Goal: Information Seeking & Learning: Learn about a topic

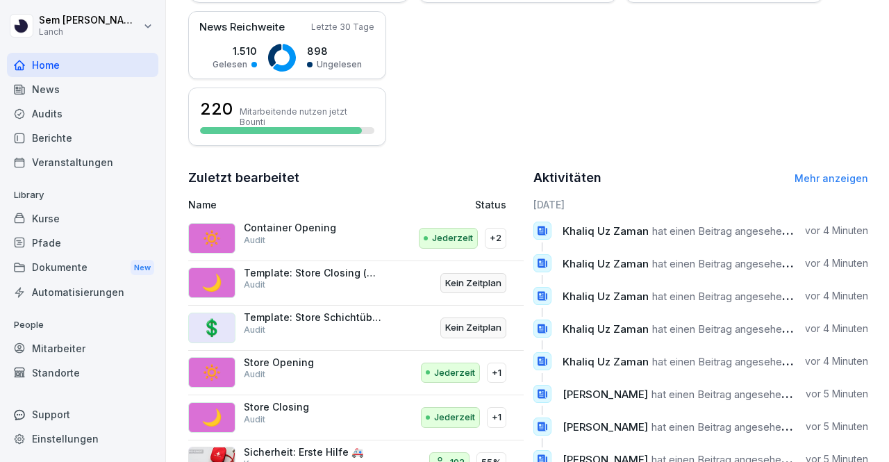
scroll to position [395, 0]
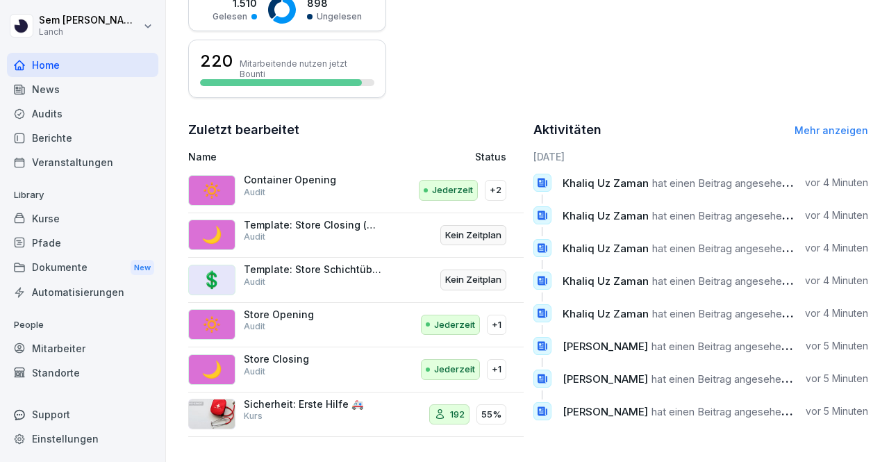
click at [81, 209] on div "Kurse" at bounding box center [82, 218] width 151 height 24
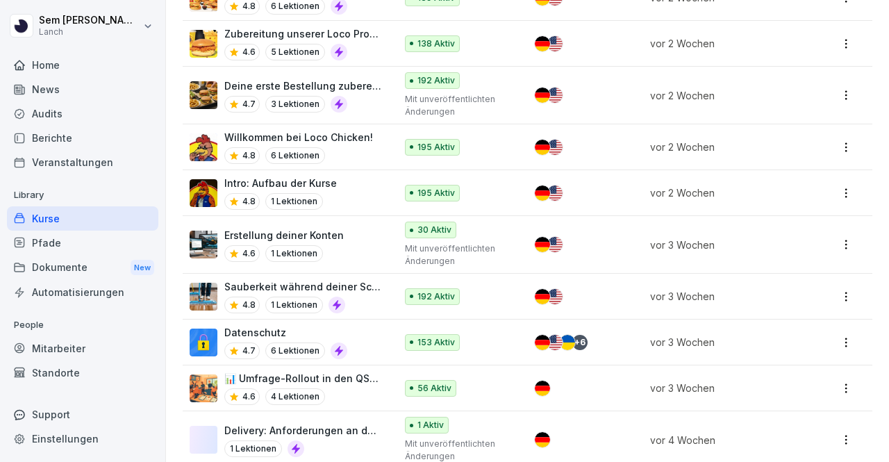
scroll to position [584, 0]
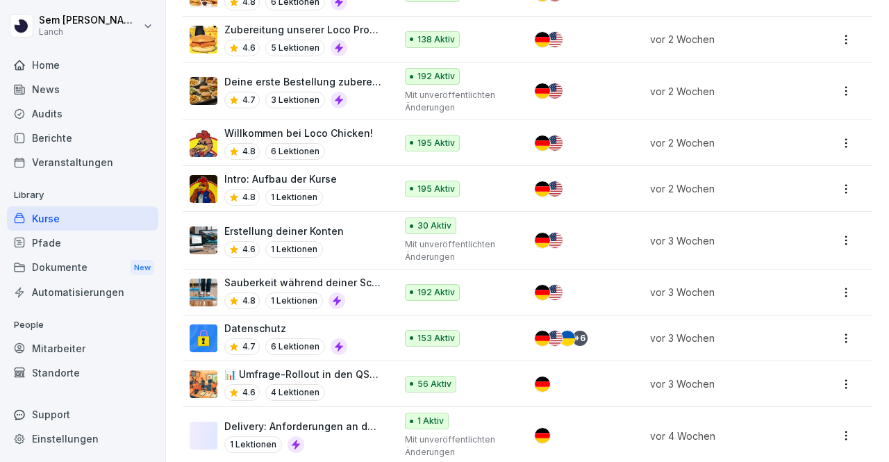
click at [354, 334] on div "Datenschutz 4.7 6 Lektionen" at bounding box center [286, 338] width 192 height 34
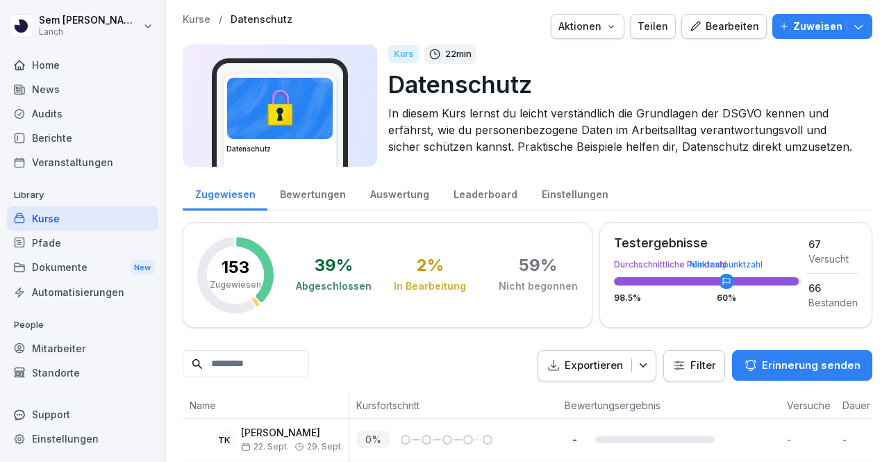
click at [749, 26] on div "Bearbeiten" at bounding box center [724, 26] width 70 height 15
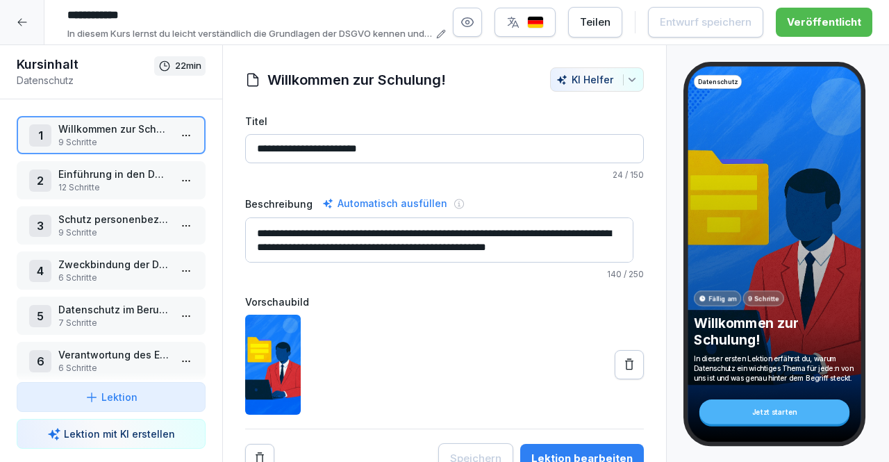
click at [102, 311] on p "Datenschutz im Berufsalltag" at bounding box center [113, 309] width 111 height 15
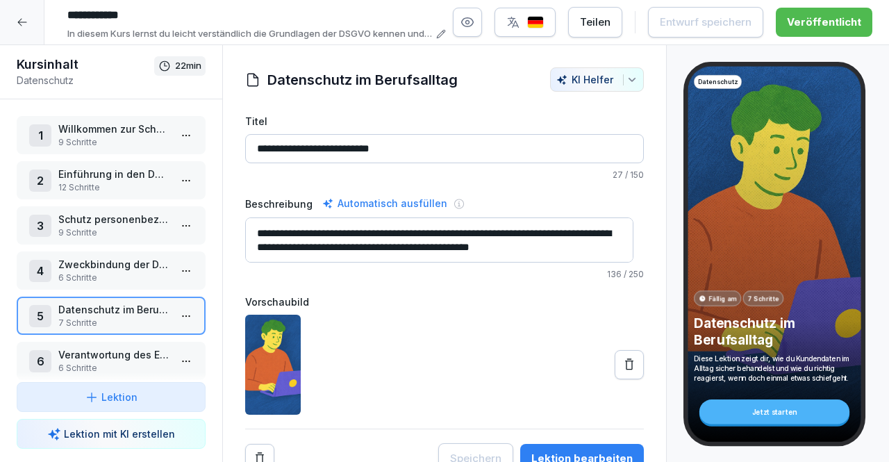
click at [15, 16] on div at bounding box center [22, 22] width 44 height 44
click at [15, 16] on html "**********" at bounding box center [444, 231] width 889 height 462
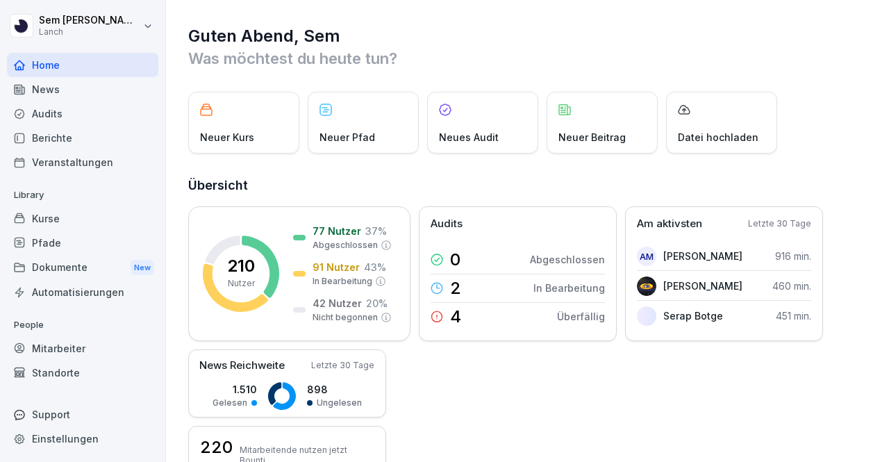
click at [117, 84] on div "News" at bounding box center [82, 89] width 151 height 24
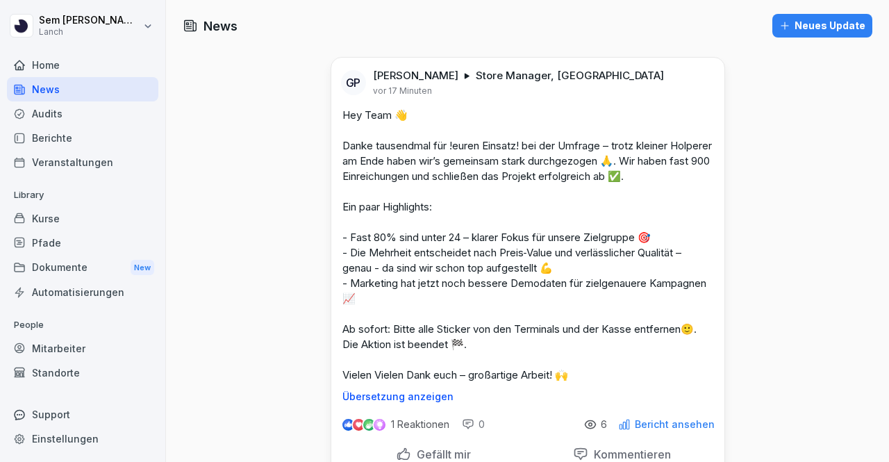
click at [494, 206] on p "Hey Team 👋 Danke tausendmal für !euren Einsatz! bei der Umfrage – trotz kleiner…" at bounding box center [527, 245] width 371 height 275
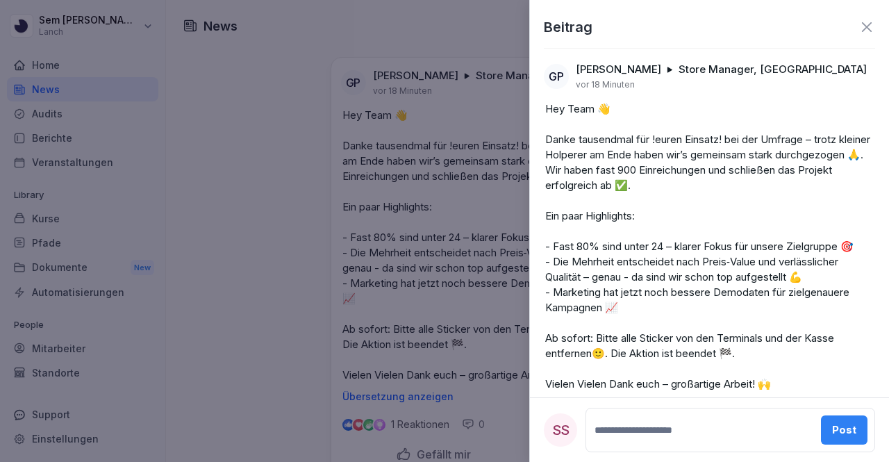
click at [861, 23] on icon at bounding box center [866, 27] width 17 height 17
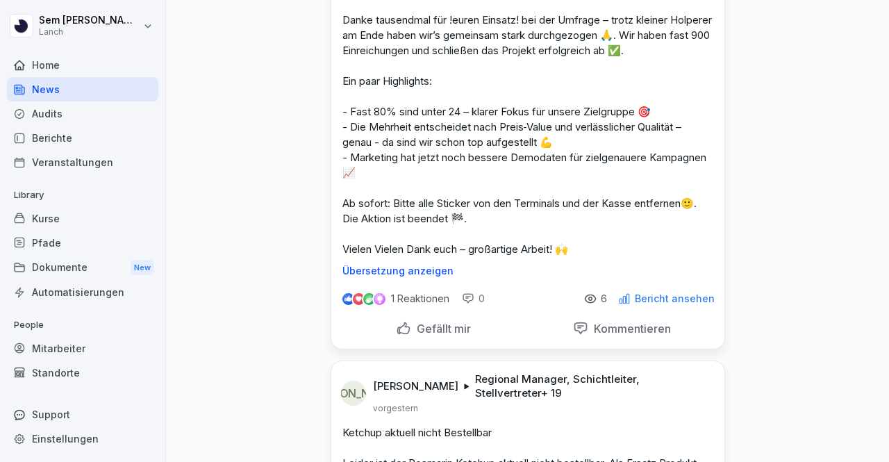
scroll to position [125, 0]
click at [631, 302] on div "Bericht ansehen" at bounding box center [666, 299] width 97 height 13
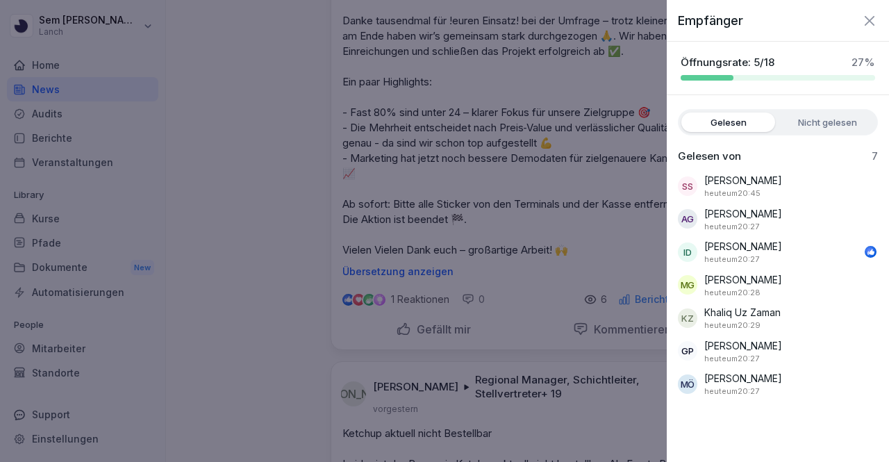
click at [783, 318] on div "KZ Khaliq Uz Zaman heute um 20:29" at bounding box center [778, 318] width 200 height 26
click at [867, 19] on icon "button" at bounding box center [869, 21] width 17 height 17
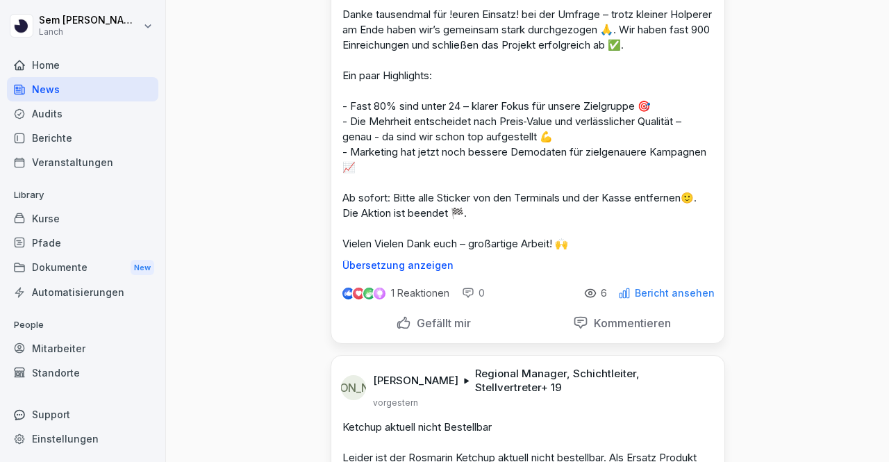
scroll to position [135, 0]
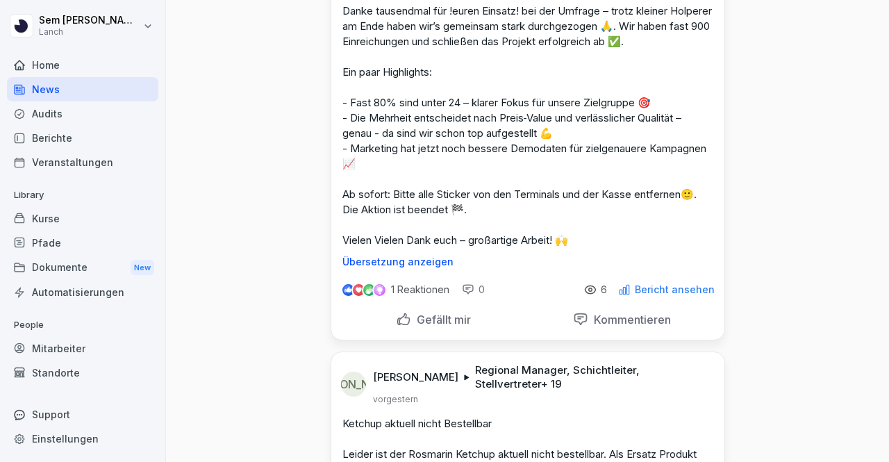
drag, startPoint x: 788, startPoint y: 104, endPoint x: 837, endPoint y: 140, distance: 60.2
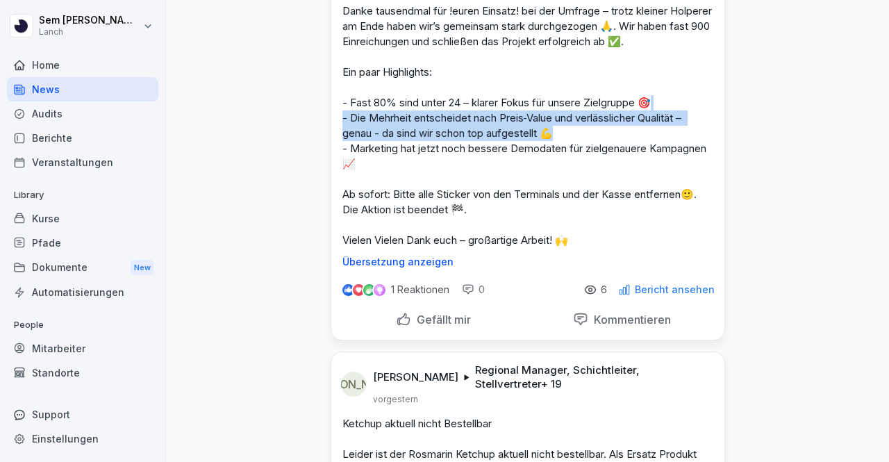
scroll to position [0, 0]
